Goal: Task Accomplishment & Management: Complete application form

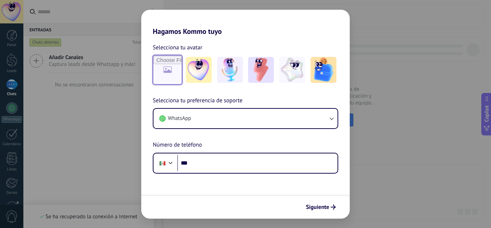
click at [176, 75] on input "file" at bounding box center [168, 70] width 28 height 28
type input "**********"
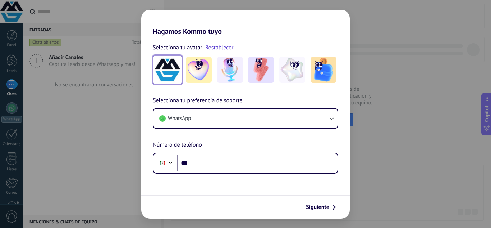
click at [176, 73] on img at bounding box center [168, 70] width 26 height 26
click at [219, 47] on link "Restablecer" at bounding box center [219, 47] width 28 height 7
click at [169, 65] on input "file" at bounding box center [168, 70] width 28 height 28
type input "**********"
click at [315, 205] on span "Siguiente" at bounding box center [317, 206] width 23 height 5
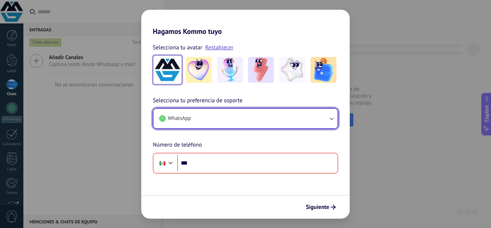
click at [292, 117] on button "WhatsApp" at bounding box center [246, 118] width 184 height 19
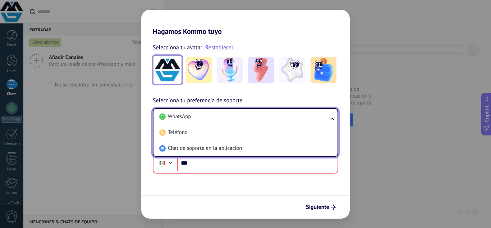
click at [292, 117] on li "WhatsApp" at bounding box center [244, 117] width 176 height 16
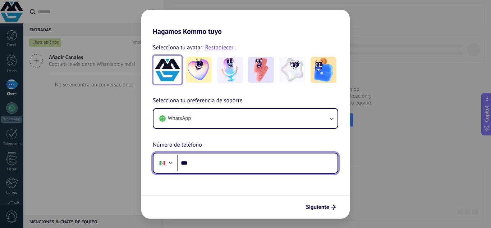
click at [222, 159] on input "***" at bounding box center [257, 163] width 160 height 17
type input "**********"
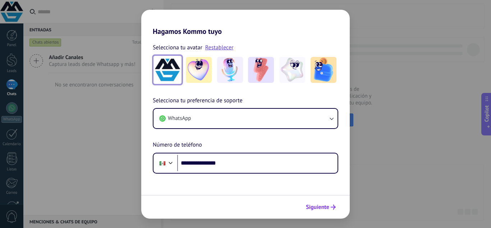
click at [315, 203] on button "Siguiente" at bounding box center [321, 207] width 36 height 12
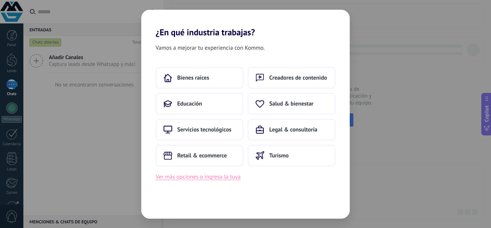
click at [210, 179] on button "Ver más opciones o ingresa la tuya" at bounding box center [198, 176] width 85 height 9
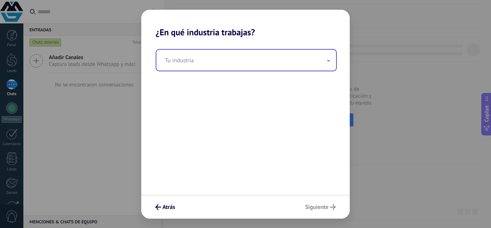
click at [232, 65] on input "text" at bounding box center [246, 60] width 180 height 21
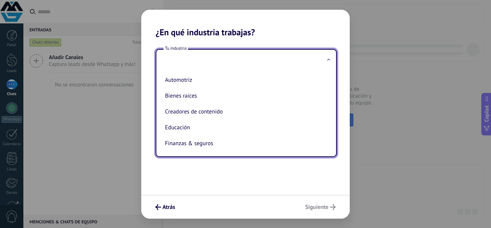
click at [218, 160] on div "Tu industria Automotriz Bienes raíces Creadores de contenido Educación Finanzas…" at bounding box center [245, 115] width 209 height 157
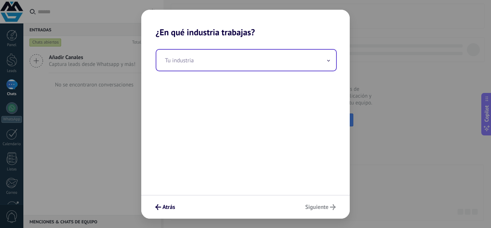
click at [220, 60] on input "text" at bounding box center [246, 60] width 180 height 21
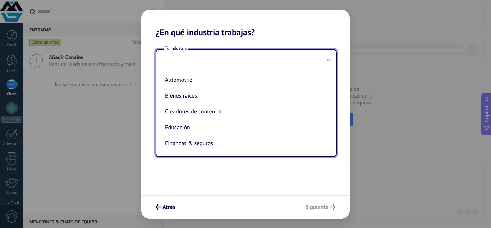
type input "*"
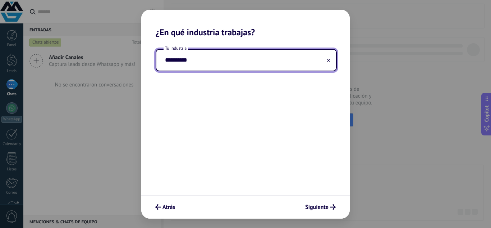
click at [324, 59] on input "**********" at bounding box center [246, 60] width 180 height 21
click at [326, 59] on input "**********" at bounding box center [246, 60] width 180 height 21
type input "**********"
click at [329, 59] on icon at bounding box center [328, 60] width 3 height 3
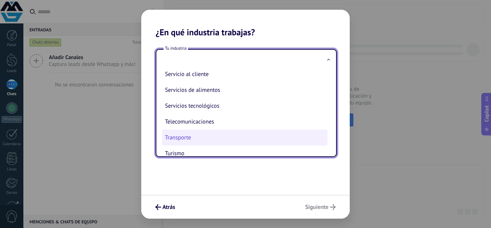
scroll to position [191, 0]
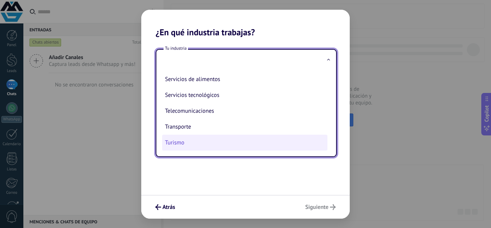
click at [192, 138] on li "Turismo" at bounding box center [244, 143] width 165 height 16
type input "*******"
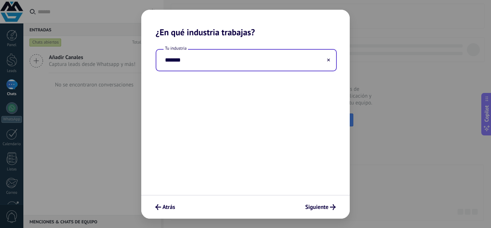
click at [273, 65] on input "*******" at bounding box center [246, 60] width 180 height 21
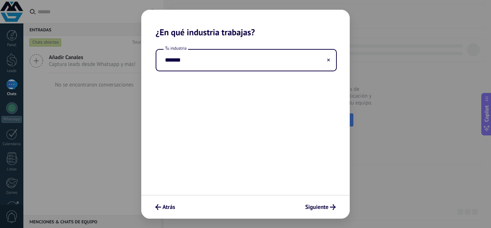
click at [328, 60] on icon at bounding box center [328, 59] width 3 height 3
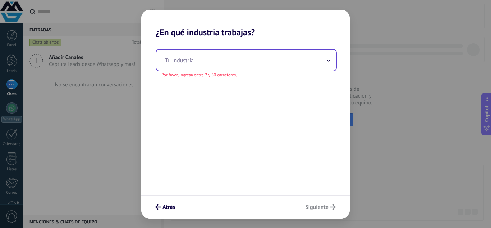
click at [258, 57] on input "text" at bounding box center [246, 60] width 180 height 21
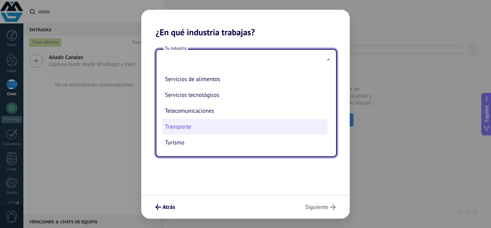
drag, startPoint x: 210, startPoint y: 124, endPoint x: 257, endPoint y: 146, distance: 52.1
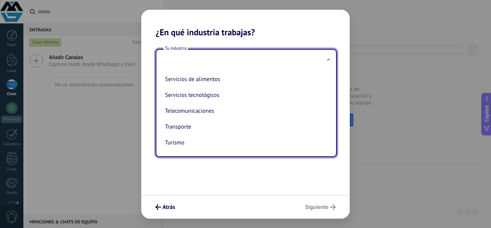
click at [209, 124] on li "Transporte" at bounding box center [244, 127] width 165 height 16
type input "**********"
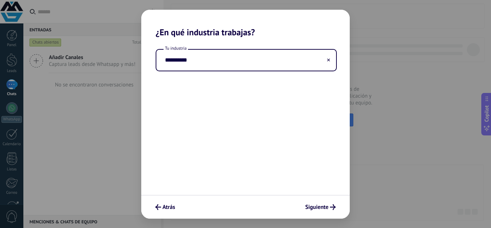
click at [287, 120] on div "**********" at bounding box center [245, 115] width 209 height 157
click at [319, 210] on button "Siguiente" at bounding box center [320, 207] width 37 height 12
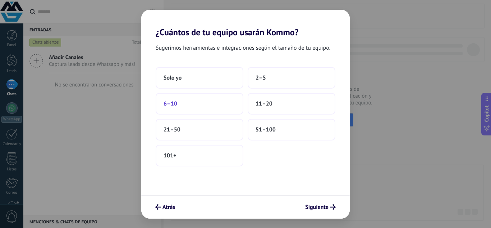
click at [211, 103] on button "6–10" at bounding box center [200, 104] width 88 height 22
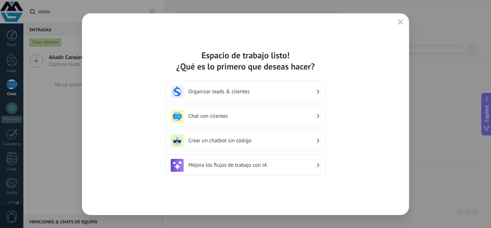
click at [309, 88] on h3 "Organizar leads & clientes" at bounding box center [252, 91] width 128 height 7
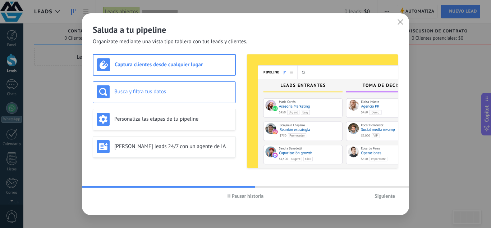
click at [187, 97] on div "Busca y filtra tus datos" at bounding box center [164, 91] width 135 height 13
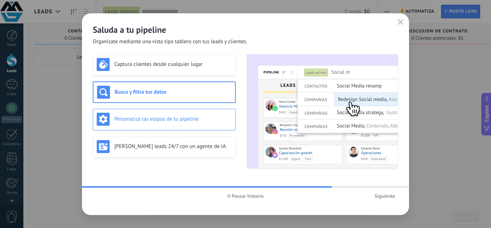
click at [188, 114] on div "Personaliza las etapas de tu pipeline" at bounding box center [164, 119] width 135 height 13
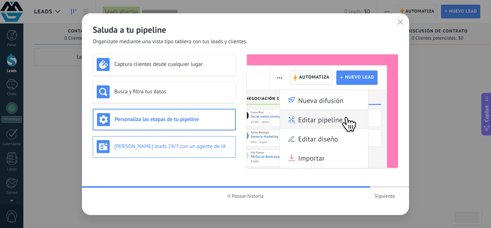
click at [185, 141] on div "[PERSON_NAME] leads 24/7 con un agente de IA" at bounding box center [164, 146] width 135 height 13
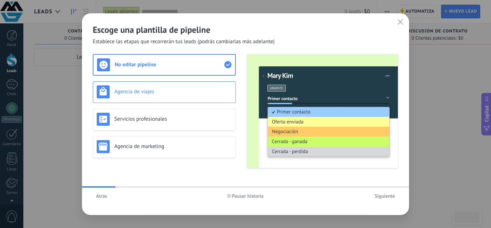
click at [218, 92] on h3 "Agencia de viajes" at bounding box center [173, 91] width 118 height 7
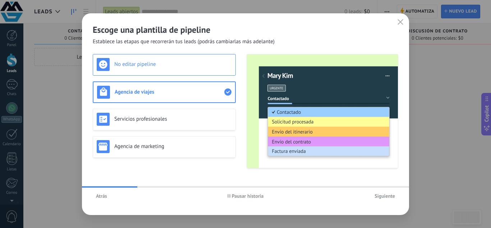
click at [212, 66] on h3 "No editar pipeline" at bounding box center [173, 64] width 118 height 7
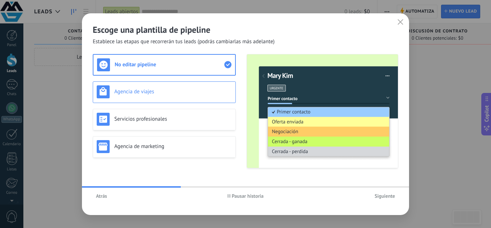
click at [208, 95] on div "Agencia de viajes" at bounding box center [164, 91] width 135 height 13
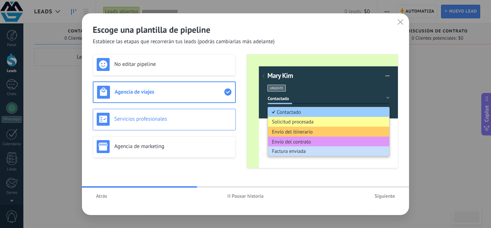
click at [203, 111] on div "Servicios profesionales" at bounding box center [164, 120] width 143 height 22
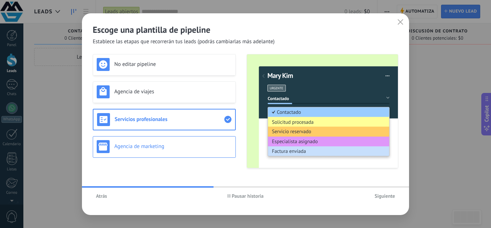
click at [196, 136] on div "Agencia de marketing" at bounding box center [164, 147] width 143 height 22
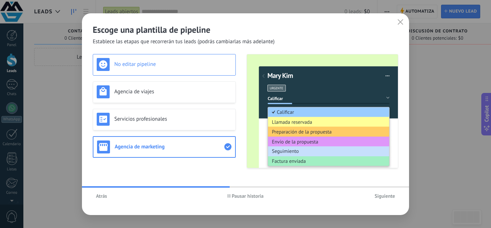
click at [175, 57] on div "No editar pipeline" at bounding box center [164, 65] width 143 height 22
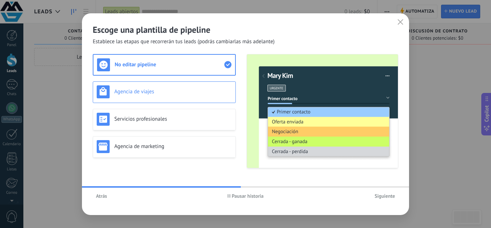
click at [165, 83] on div "Agencia de viajes" at bounding box center [164, 92] width 143 height 22
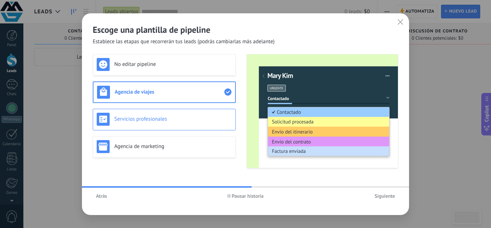
click at [163, 119] on h3 "Servicios profesionales" at bounding box center [173, 118] width 118 height 7
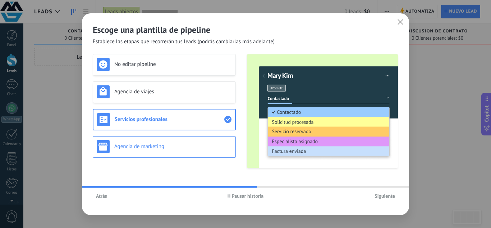
click at [163, 147] on h3 "Agencia de marketing" at bounding box center [173, 146] width 118 height 7
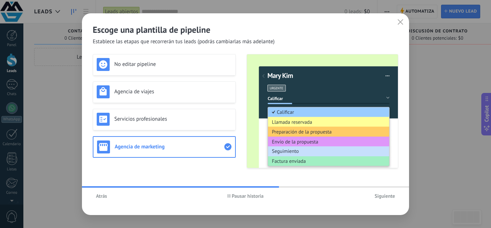
click at [387, 196] on span "Siguiente" at bounding box center [385, 195] width 21 height 5
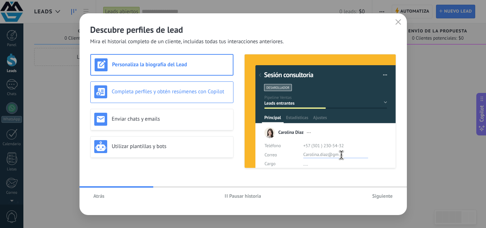
click at [185, 94] on h3 "Completa perfiles y obtén resúmenes con Copilot" at bounding box center [171, 91] width 118 height 7
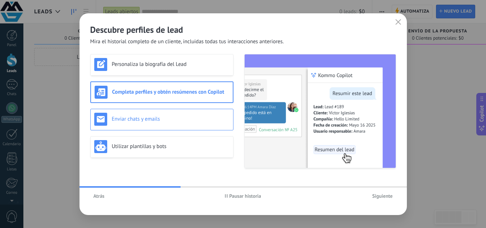
click at [185, 115] on h3 "Enviar chats y emails" at bounding box center [171, 118] width 118 height 7
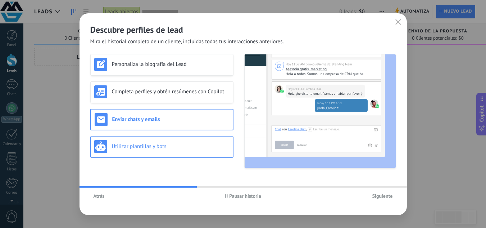
click at [181, 142] on div "Utilizar plantillas y bots" at bounding box center [161, 146] width 135 height 13
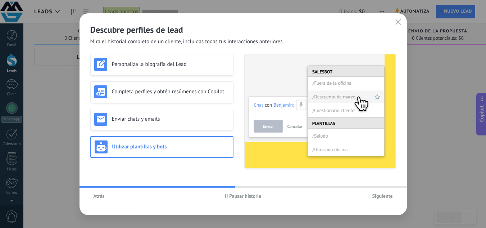
click at [388, 195] on span "Siguiente" at bounding box center [382, 195] width 21 height 5
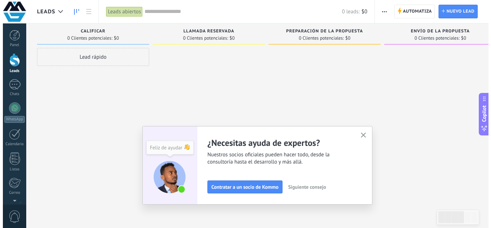
scroll to position [72, 0]
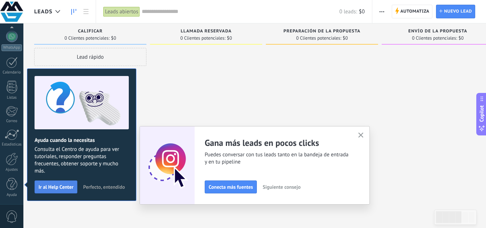
click at [46, 185] on span "Ir al Help Center" at bounding box center [55, 186] width 35 height 5
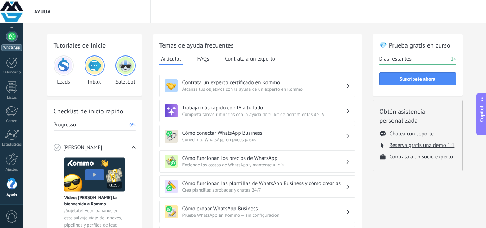
click at [17, 38] on div at bounding box center [12, 37] width 12 height 12
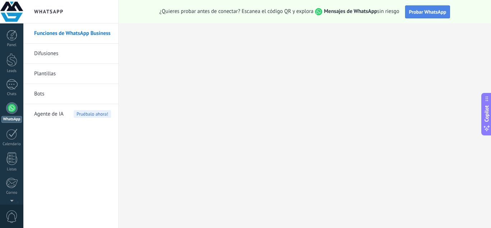
click at [432, 15] on button "Probar WhatsApp" at bounding box center [427, 11] width 45 height 13
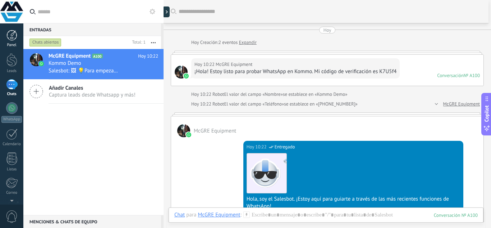
click at [11, 40] on div at bounding box center [11, 35] width 11 height 11
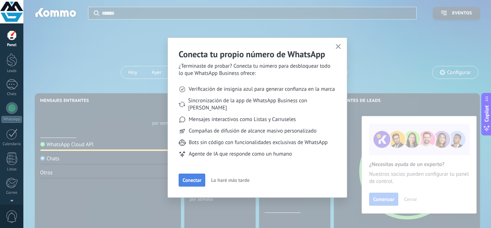
click at [195, 177] on span "Conectar" at bounding box center [192, 179] width 19 height 5
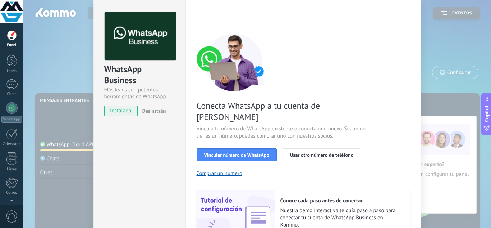
scroll to position [36, 0]
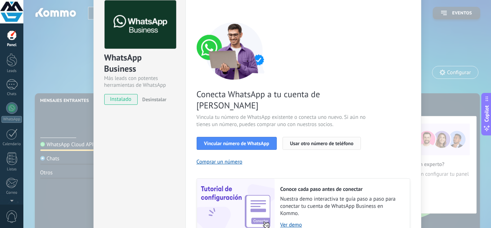
click at [311, 141] on span "Usar otro número de teléfono" at bounding box center [321, 143] width 63 height 5
click at [98, 49] on div "WhatsApp Business Más leads con potentes herramientas de WhatsApp instalado Des…" at bounding box center [140, 49] width 92 height 123
click at [86, 49] on div "WhatsApp Business Más leads con potentes herramientas de WhatsApp instalado Des…" at bounding box center [257, 114] width 468 height 228
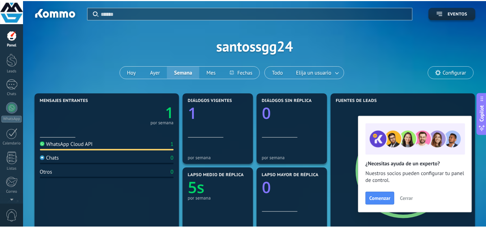
scroll to position [0, 0]
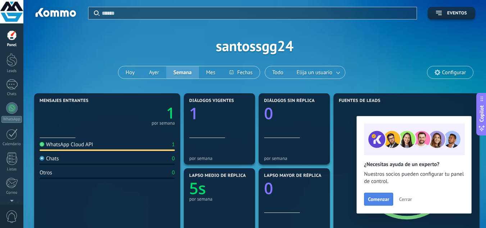
click at [385, 201] on span "Comenzar" at bounding box center [378, 198] width 21 height 5
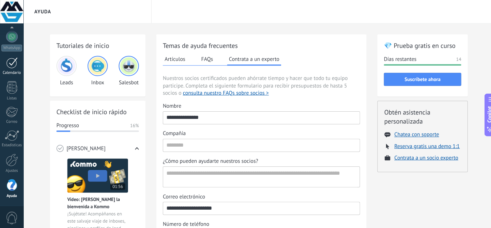
click at [5, 61] on link "Calendario" at bounding box center [11, 66] width 23 height 18
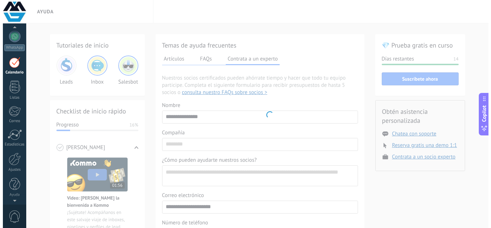
scroll to position [21, 0]
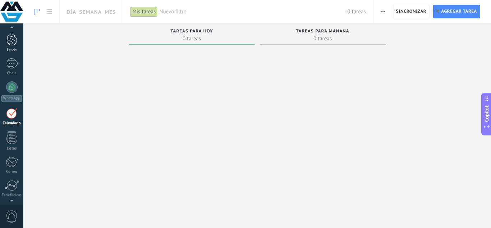
click at [8, 44] on div at bounding box center [11, 38] width 11 height 13
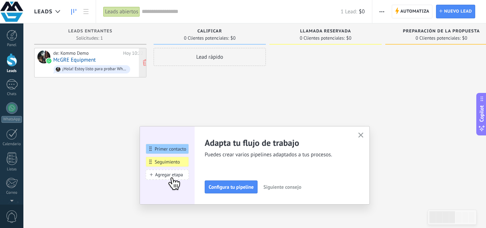
click at [69, 51] on div "de: Kommo Demo" at bounding box center [86, 53] width 67 height 6
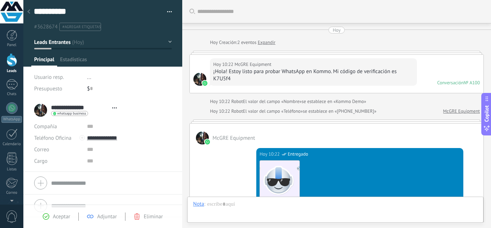
type textarea "**********"
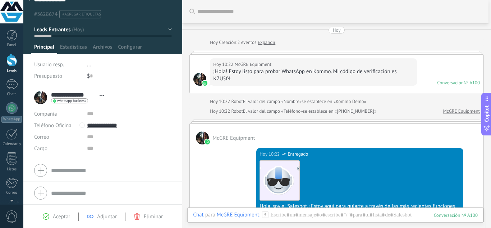
click at [449, 70] on div "[DATE] 10:22 McGRE Equipment ¡Hola! Estoy listo para probar WhatsApp en Kommo. …" at bounding box center [337, 74] width 294 height 38
click at [404, 52] on div at bounding box center [337, 53] width 295 height 4
click at [439, 79] on div "[DATE] 10:22 McGRE Equipment ¡Hola! Estoy listo para probar WhatsApp en Kommo. …" at bounding box center [337, 74] width 294 height 38
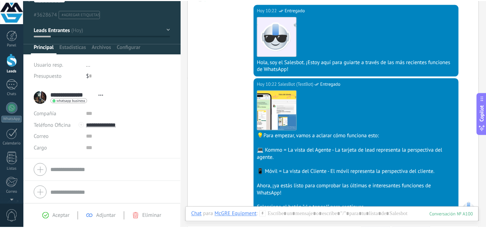
scroll to position [278, 0]
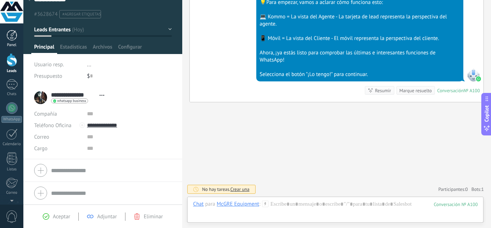
click at [11, 40] on div at bounding box center [11, 35] width 11 height 11
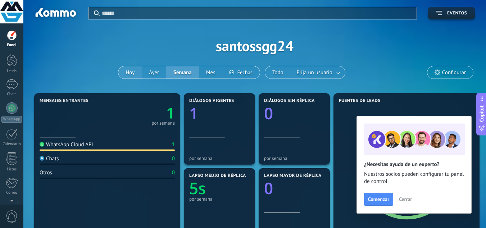
click at [126, 72] on button "Hoy" at bounding box center [129, 72] width 23 height 12
click at [168, 74] on button "Semana" at bounding box center [182, 72] width 33 height 12
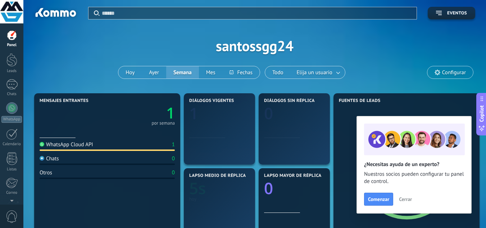
click at [409, 196] on span "Cerrar" at bounding box center [405, 198] width 13 height 5
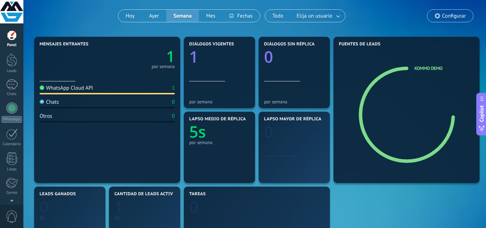
scroll to position [144, 0]
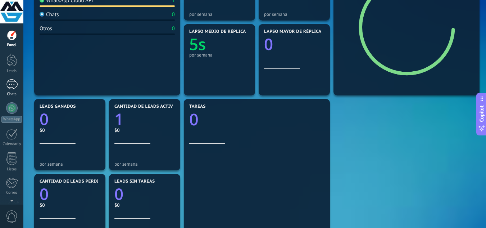
click at [10, 84] on div "1" at bounding box center [12, 84] width 12 height 10
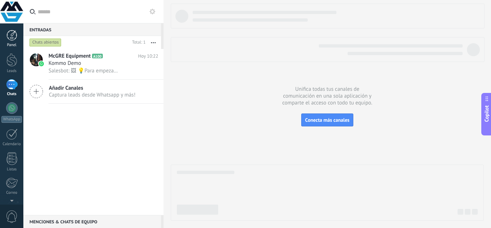
click at [21, 38] on link "Panel" at bounding box center [11, 39] width 23 height 18
